Goal: Task Accomplishment & Management: Use online tool/utility

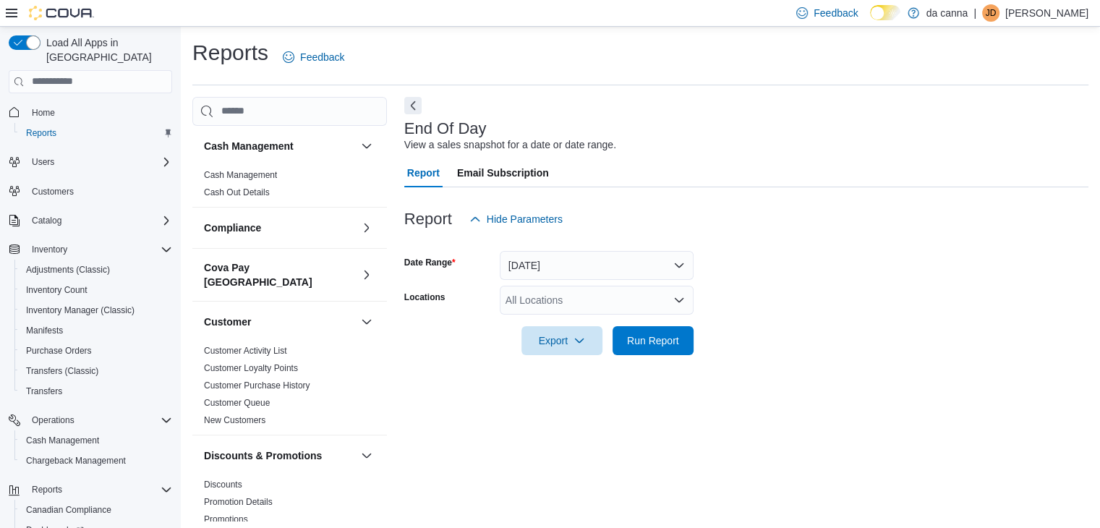
scroll to position [5, 0]
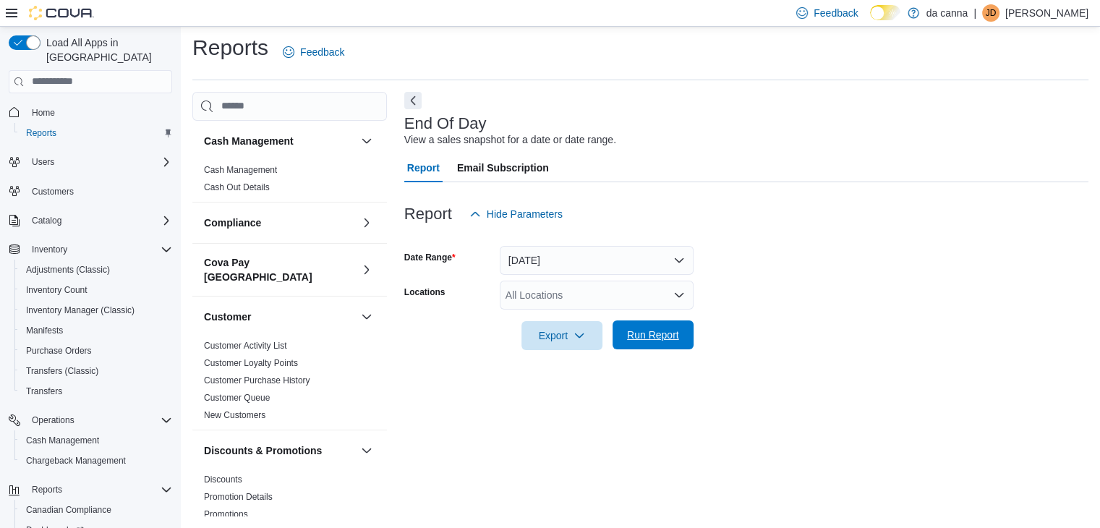
click at [674, 338] on span "Run Report" at bounding box center [653, 335] width 52 height 14
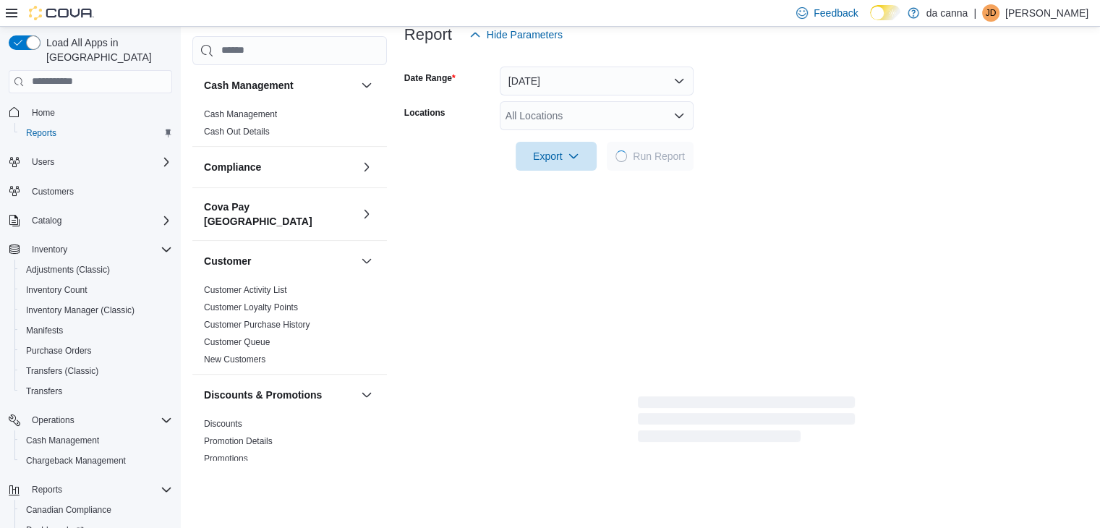
scroll to position [222, 0]
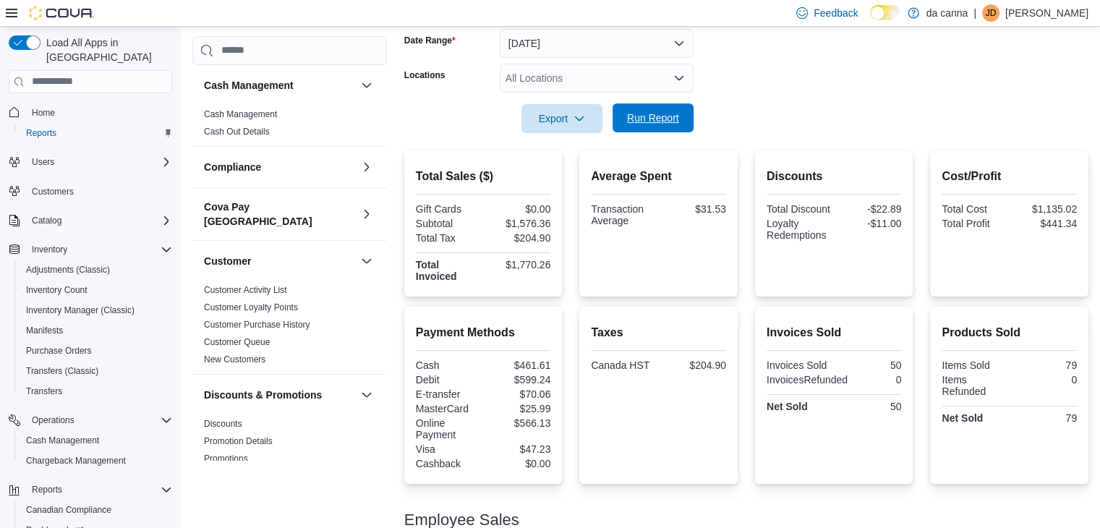
click at [679, 105] on span "Run Report" at bounding box center [653, 117] width 64 height 29
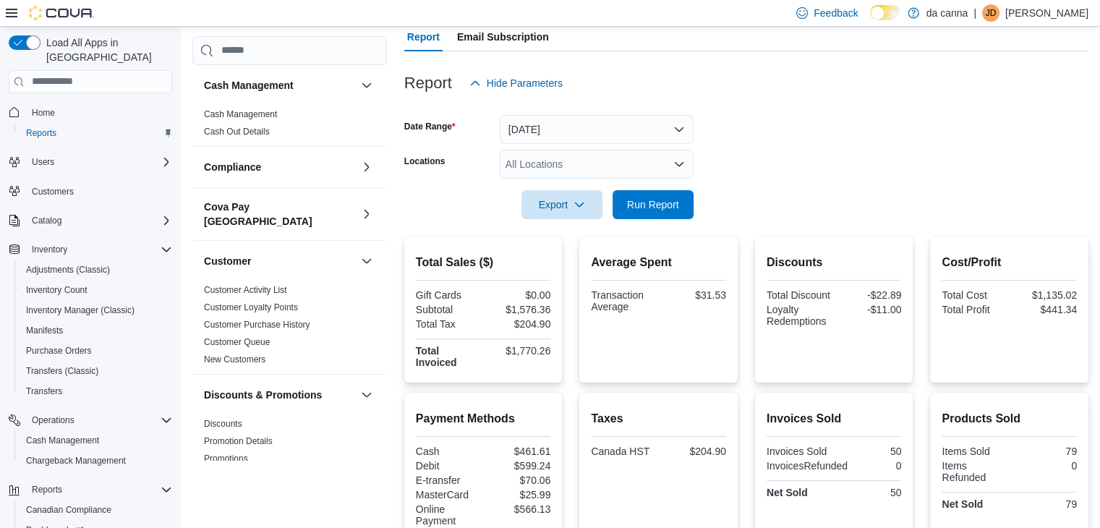
scroll to position [38, 0]
